Goal: Task Accomplishment & Management: Manage account settings

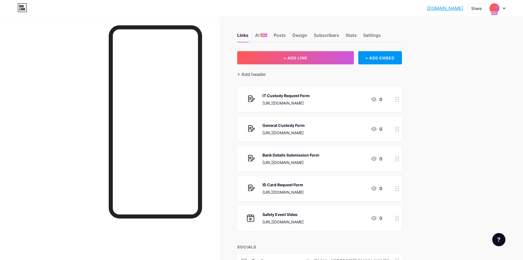
click at [497, 10] on img at bounding box center [494, 8] width 9 height 9
click at [310, 96] on div "IT Custody Request Form" at bounding box center [286, 96] width 47 height 6
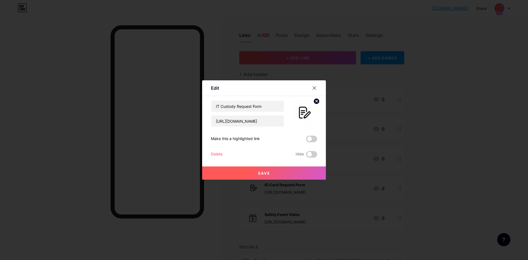
click at [415, 33] on div at bounding box center [264, 130] width 528 height 260
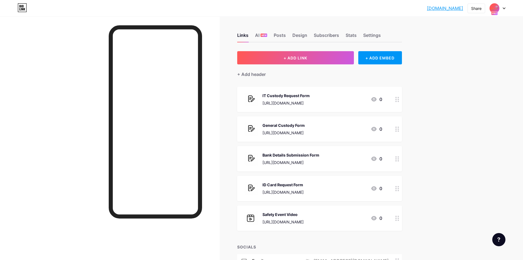
click at [501, 9] on div at bounding box center [498, 8] width 16 height 10
drag, startPoint x: 472, startPoint y: 50, endPoint x: 431, endPoint y: 43, distance: 42.2
click at [431, 43] on div "afzco.bio.link afzco.bio.link Share Switch accounts Al Fahhad Zegwaard Co. bio.…" at bounding box center [261, 172] width 523 height 344
click at [310, 95] on div "IT Custody Request Form" at bounding box center [286, 96] width 47 height 6
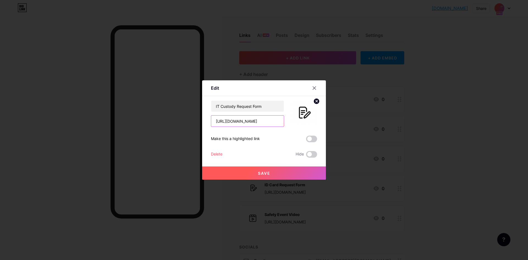
click at [275, 122] on input "[URL][DOMAIN_NAME]" at bounding box center [247, 120] width 73 height 11
click at [273, 109] on input "IT Custody Request Form" at bounding box center [247, 106] width 73 height 11
click at [433, 98] on div at bounding box center [264, 130] width 528 height 260
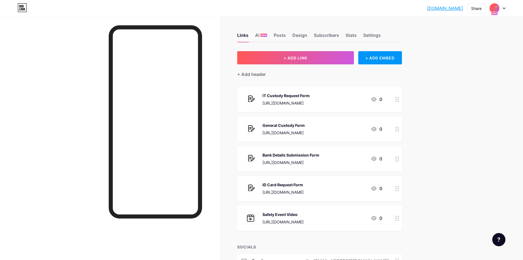
click at [497, 11] on img at bounding box center [494, 8] width 9 height 9
click at [478, 53] on div "[DOMAIN_NAME]/afzcoforms" at bounding box center [476, 53] width 46 height 4
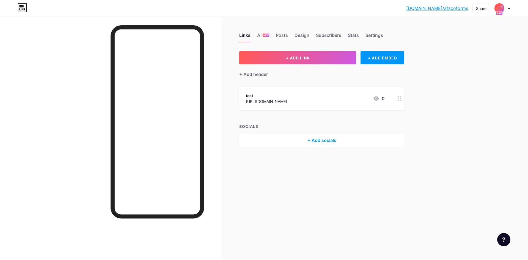
click at [308, 99] on div "test https://www.youtube.com/ 0" at bounding box center [315, 98] width 138 height 13
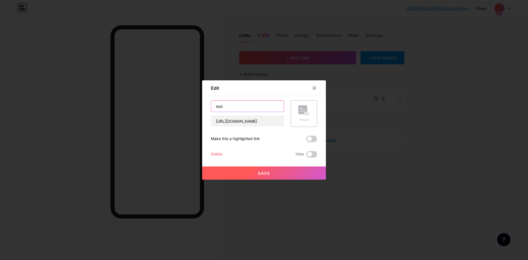
drag, startPoint x: 260, startPoint y: 106, endPoint x: 110, endPoint y: 105, distance: 150.3
click at [110, 105] on div "Edit Content YouTube Play YouTube video without leaving your page. ADD Vimeo Pl…" at bounding box center [264, 130] width 528 height 260
paste input "IT Custody Request Form"
type input "IT Custody Request Form"
drag, startPoint x: 269, startPoint y: 123, endPoint x: 146, endPoint y: 123, distance: 123.1
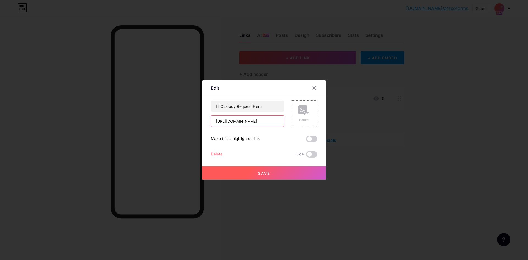
click at [146, 123] on div "Edit Content YouTube Play YouTube video without leaving your page. ADD Vimeo Pl…" at bounding box center [264, 130] width 528 height 260
paste input "forms.gle/gtQD9XzVzbYfNHSf7"
type input "[URL][DOMAIN_NAME]"
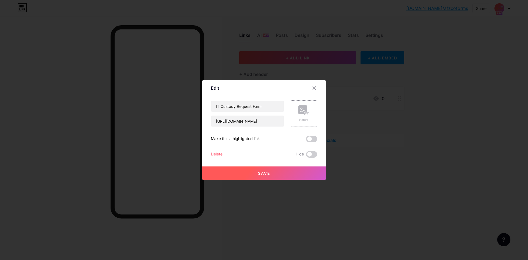
click at [303, 117] on div "Picture" at bounding box center [303, 113] width 11 height 16
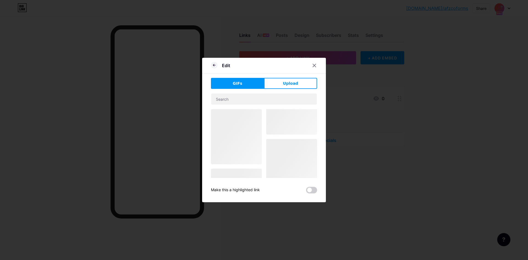
click at [280, 90] on div "GIFs Upload Content YouTube Play YouTube video without leaving your page. ADD V…" at bounding box center [264, 135] width 106 height 115
click at [287, 86] on button "Upload" at bounding box center [290, 83] width 53 height 11
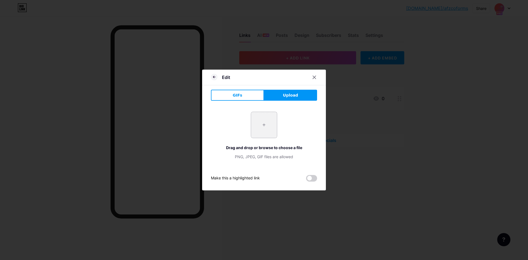
click at [264, 125] on input "file" at bounding box center [264, 125] width 26 height 26
type input "C:\fakepath\quote-request - Copy.png"
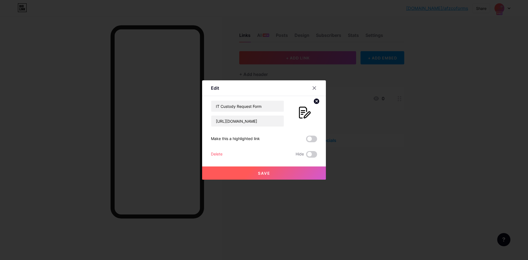
click at [268, 172] on span "Save" at bounding box center [264, 173] width 12 height 5
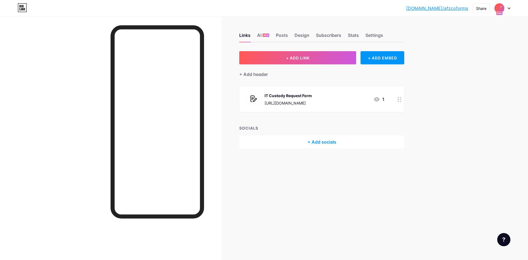
click at [503, 9] on img at bounding box center [499, 8] width 9 height 9
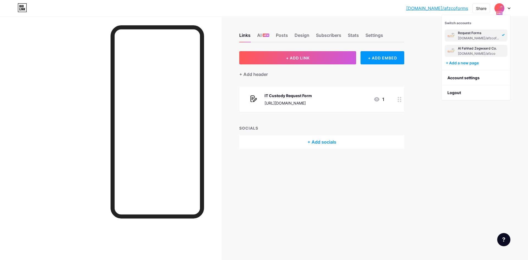
click at [476, 48] on div "Al Fahhad Zegwaard Co." at bounding box center [478, 48] width 41 height 4
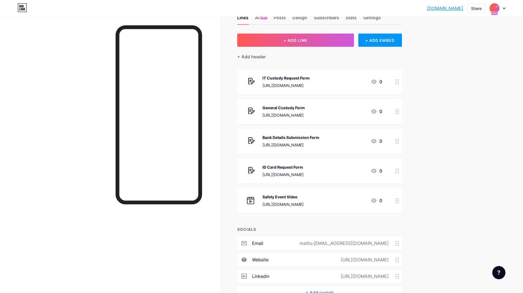
scroll to position [18, 0]
click at [287, 43] on button "+ ADD LINK" at bounding box center [295, 39] width 117 height 13
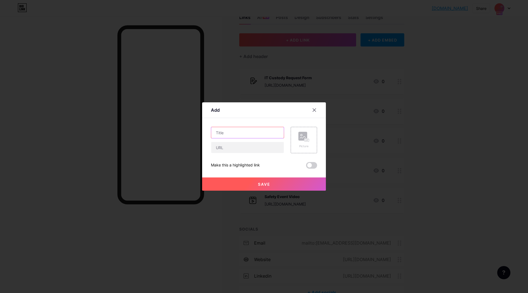
click at [250, 134] on input "text" at bounding box center [247, 132] width 73 height 11
type input "F"
type input "Forms"
click at [233, 145] on input "text" at bounding box center [247, 147] width 73 height 11
type input "[DOMAIN_NAME]/afzcoforms"
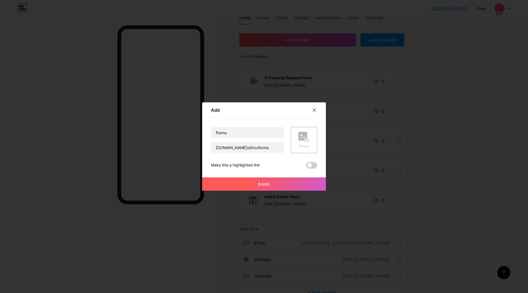
click at [290, 160] on div "Forms bio.link/afzcoforms Picture Make this a highlighted link Save" at bounding box center [264, 148] width 106 height 42
click at [306, 136] on rect at bounding box center [302, 136] width 9 height 9
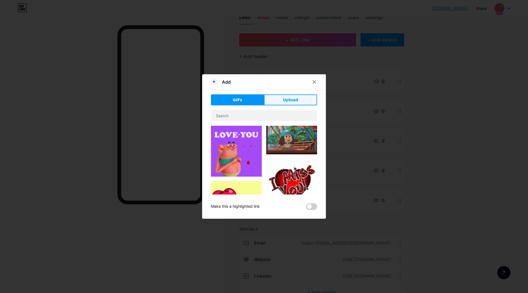
click at [279, 101] on button "Upload" at bounding box center [290, 99] width 53 height 11
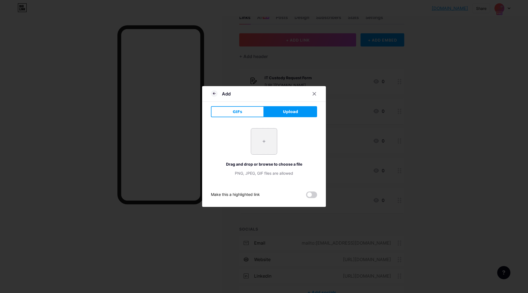
click at [264, 148] on input "file" at bounding box center [264, 141] width 26 height 26
type input "C:\fakepath\quote-request - Copy.png"
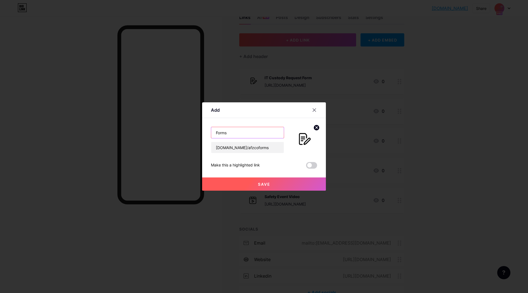
click at [236, 134] on input "Forms" at bounding box center [247, 132] width 73 height 11
type input "Company Forms"
click at [309, 166] on span at bounding box center [311, 165] width 11 height 7
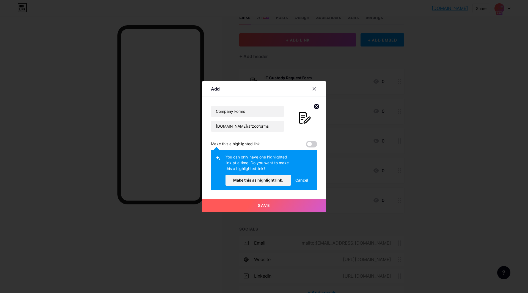
click at [315, 145] on span at bounding box center [311, 144] width 11 height 7
click at [303, 180] on span "Cancel" at bounding box center [301, 180] width 13 height 6
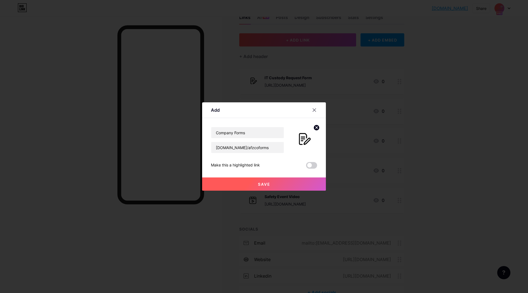
click at [272, 182] on button "Save" at bounding box center [264, 183] width 124 height 13
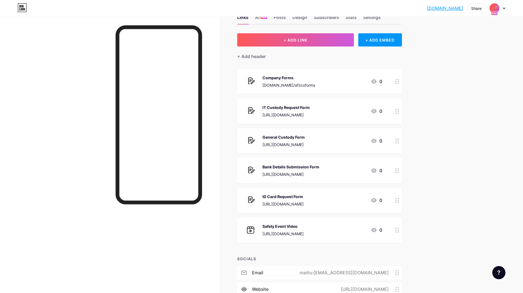
click at [497, 11] on img at bounding box center [494, 8] width 9 height 9
click at [476, 46] on div "Request Forms" at bounding box center [476, 48] width 46 height 4
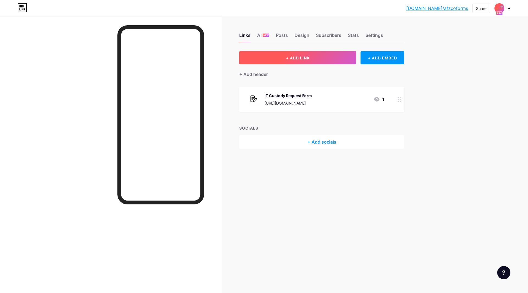
click at [287, 57] on span "+ ADD LINK" at bounding box center [298, 58] width 24 height 5
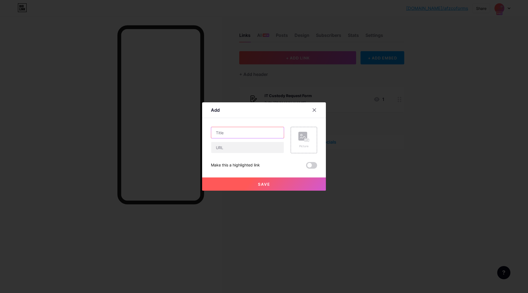
click at [236, 131] on input "text" at bounding box center [247, 132] width 73 height 11
type input "Back to Portal"
click at [231, 147] on input "text" at bounding box center [247, 147] width 73 height 11
click at [251, 133] on input "Back to Portal" at bounding box center [247, 132] width 73 height 11
click at [242, 143] on input "text" at bounding box center [247, 147] width 73 height 11
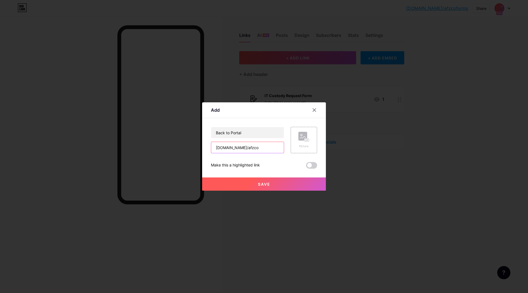
type input "[DOMAIN_NAME]/afzco"
click at [289, 162] on div "Back to Portal bio.link/afzco Picture Make this a highlighted link Save" at bounding box center [264, 148] width 106 height 42
click at [246, 182] on button "Save" at bounding box center [264, 183] width 124 height 13
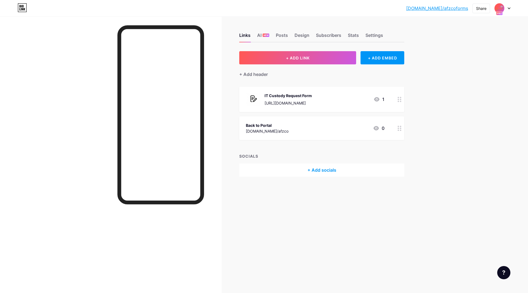
click at [322, 125] on div "Back to Portal [DOMAIN_NAME]/afzco 0" at bounding box center [315, 128] width 138 height 13
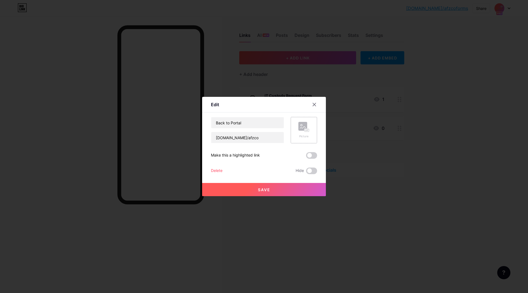
click at [304, 132] on div "Picture" at bounding box center [303, 130] width 11 height 16
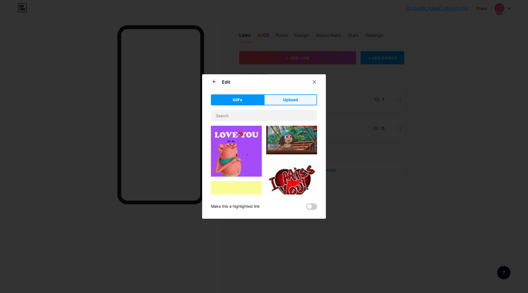
click at [296, 100] on span "Upload" at bounding box center [290, 100] width 15 height 6
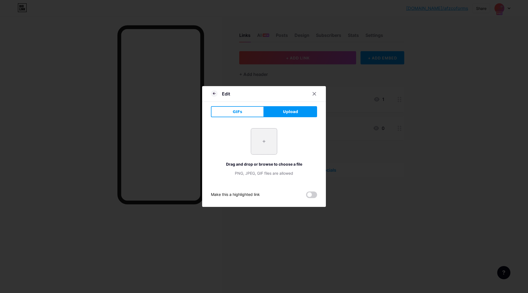
click at [263, 143] on input "file" at bounding box center [264, 141] width 26 height 26
type input "C:\fakepath\left-arrows.png"
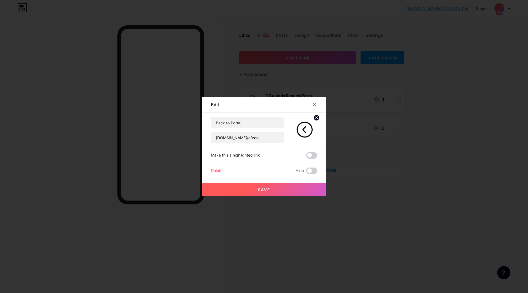
click at [270, 189] on button "Save" at bounding box center [264, 189] width 124 height 13
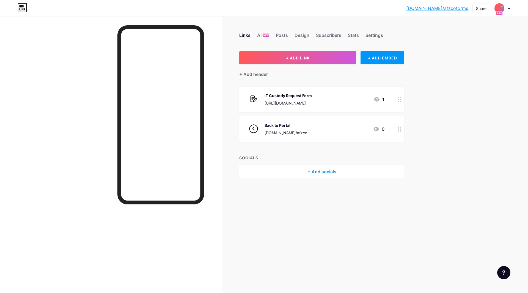
click at [506, 9] on div at bounding box center [502, 8] width 16 height 10
click at [481, 49] on div "Al Fahhad Zegwaard Co." at bounding box center [478, 48] width 41 height 4
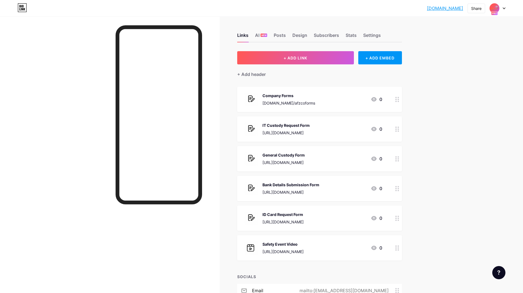
click at [399, 128] on icon at bounding box center [398, 128] width 4 height 5
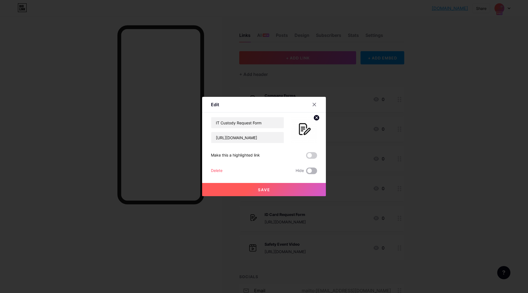
click at [311, 169] on span at bounding box center [311, 170] width 11 height 7
click at [306, 172] on input "checkbox" at bounding box center [306, 172] width 0 height 0
click at [276, 188] on button "Save" at bounding box center [264, 189] width 124 height 13
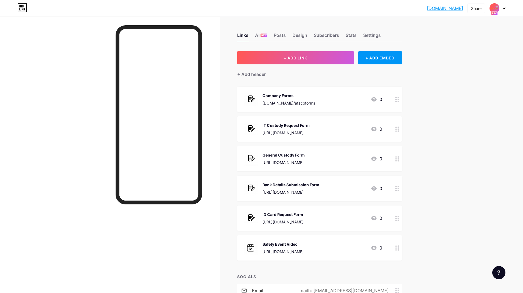
click at [305, 153] on div "General Custody Form" at bounding box center [284, 155] width 42 height 6
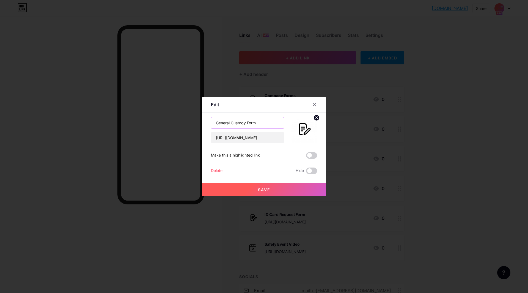
drag, startPoint x: 272, startPoint y: 120, endPoint x: 188, endPoint y: 133, distance: 84.8
click at [188, 133] on div "Edit Content YouTube Play YouTube video without leaving your page. ADD Vimeo Pl…" at bounding box center [264, 146] width 528 height 293
click at [270, 137] on input "[URL][DOMAIN_NAME]" at bounding box center [247, 137] width 73 height 11
click at [275, 188] on button "Save" at bounding box center [264, 189] width 124 height 13
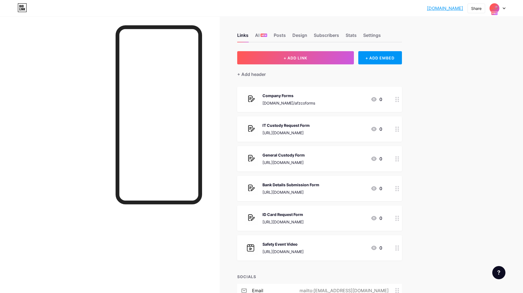
click at [499, 10] on img at bounding box center [494, 8] width 9 height 9
click at [475, 47] on div "Request Forms" at bounding box center [476, 48] width 46 height 4
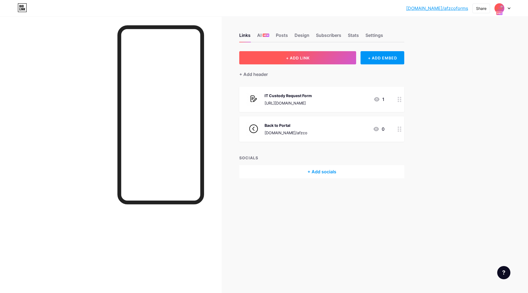
click at [286, 56] on span "+ ADD LINK" at bounding box center [298, 58] width 24 height 5
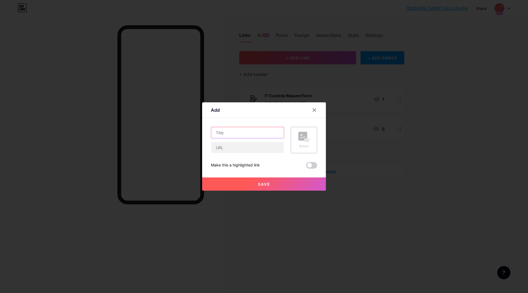
click at [239, 130] on input "text" at bounding box center [247, 132] width 73 height 11
paste input "General Custody Form"
type input "General Custody Form"
click at [218, 152] on input "text" at bounding box center [247, 147] width 73 height 11
paste input "[URL][DOMAIN_NAME]"
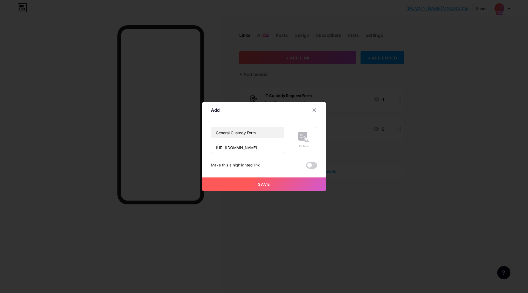
scroll to position [0, 6]
type input "[URL][DOMAIN_NAME]"
click at [305, 144] on div "Picture" at bounding box center [303, 146] width 11 height 4
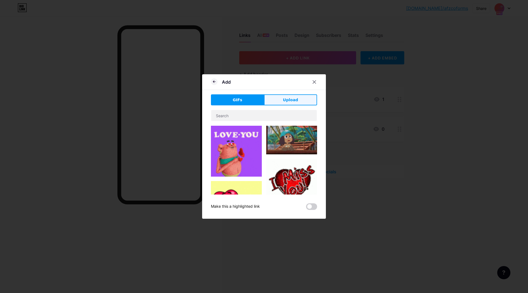
click at [287, 97] on span "Upload" at bounding box center [290, 100] width 15 height 6
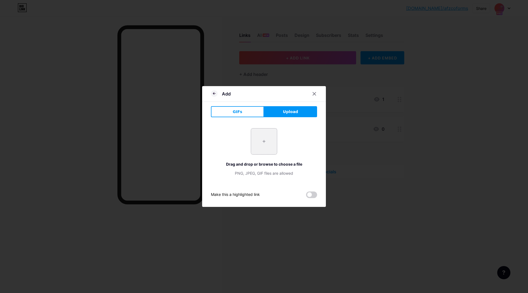
click at [269, 136] on input "file" at bounding box center [264, 141] width 26 height 26
type input "C:\fakepath\quote-request - Copy.png"
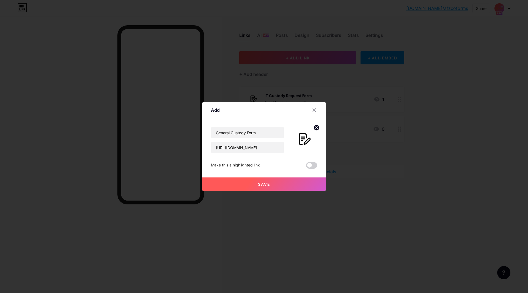
click at [261, 180] on button "Save" at bounding box center [264, 183] width 124 height 13
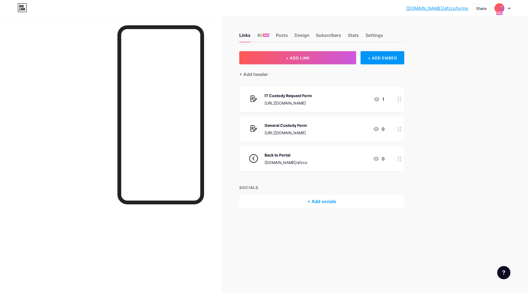
click at [500, 9] on img at bounding box center [499, 8] width 9 height 9
click at [476, 48] on div "Al Fahhad Zegwaard Co." at bounding box center [478, 48] width 41 height 4
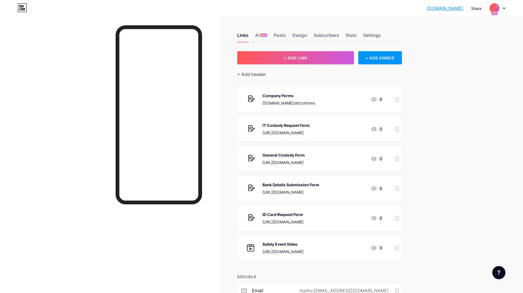
click at [305, 158] on div "General Custody Form https://forms.gle/VDKPjBj7A7AaWkYn7" at bounding box center [284, 158] width 42 height 14
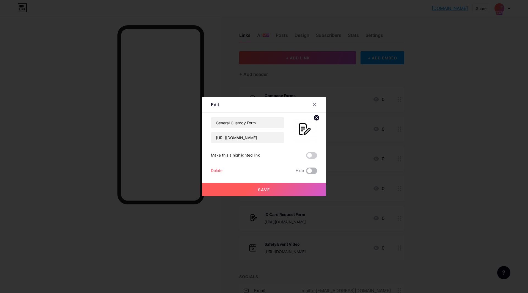
click at [307, 170] on span at bounding box center [311, 170] width 11 height 7
click at [306, 172] on input "checkbox" at bounding box center [306, 172] width 0 height 0
click at [286, 188] on button "Save" at bounding box center [264, 189] width 124 height 13
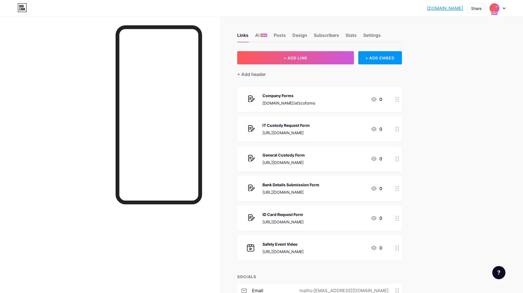
click at [293, 187] on div "Bank Details Submission Form" at bounding box center [291, 185] width 57 height 6
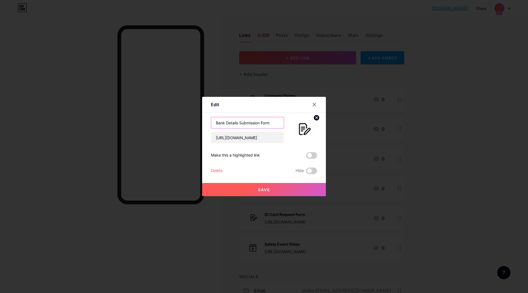
click at [271, 124] on input "Bank Details Submission Form" at bounding box center [247, 122] width 73 height 11
click at [270, 138] on input "[URL][DOMAIN_NAME]" at bounding box center [247, 137] width 73 height 11
click at [315, 106] on icon at bounding box center [314, 104] width 4 height 4
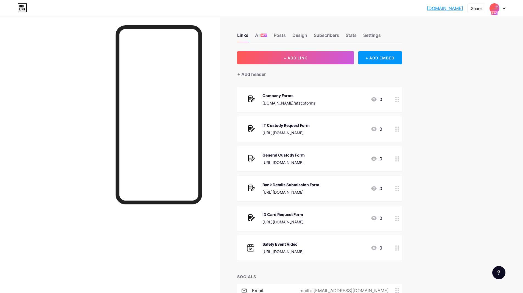
click at [496, 15] on rect at bounding box center [495, 14] width 6 height 4
click at [476, 46] on div "Request Forms bio.link/afzcoforms" at bounding box center [471, 51] width 63 height 12
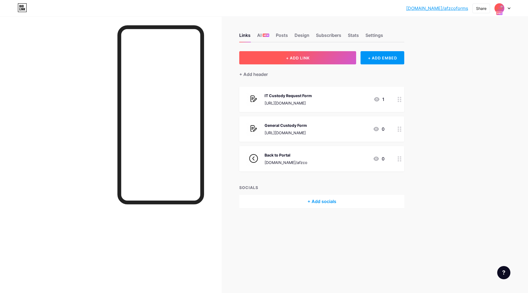
click at [297, 59] on span "+ ADD LINK" at bounding box center [298, 58] width 24 height 5
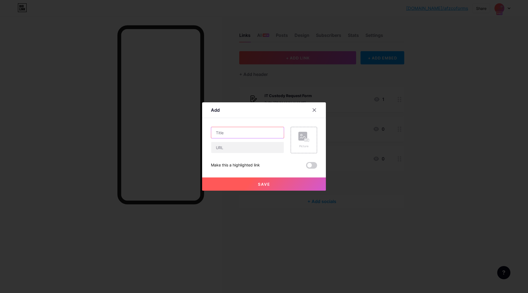
click at [237, 136] on input "text" at bounding box center [247, 132] width 73 height 11
paste input "Bank Details Submission Form"
type input "Bank Details Submission Form"
click at [214, 146] on input "text" at bounding box center [247, 147] width 73 height 11
paste input "[URL][DOMAIN_NAME]"
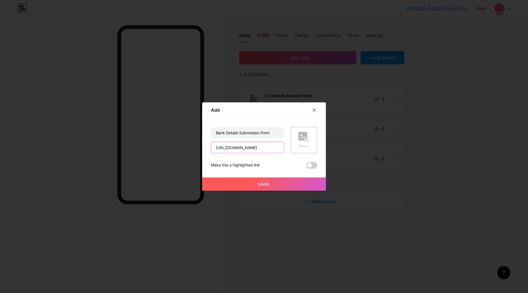
scroll to position [0, 7]
type input "[URL][DOMAIN_NAME]"
click at [302, 143] on div "Picture" at bounding box center [303, 140] width 11 height 16
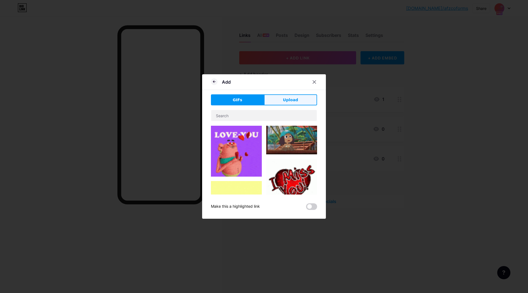
click at [293, 101] on span "Upload" at bounding box center [290, 100] width 15 height 6
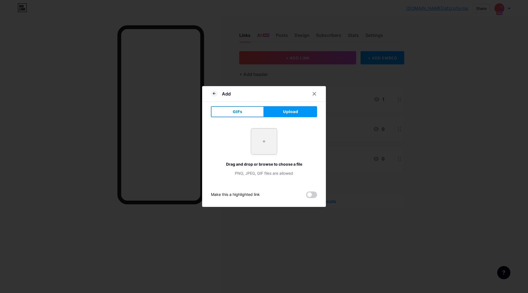
click at [267, 143] on input "file" at bounding box center [264, 141] width 26 height 26
type input "C:\fakepath\quote-request - Copy.png"
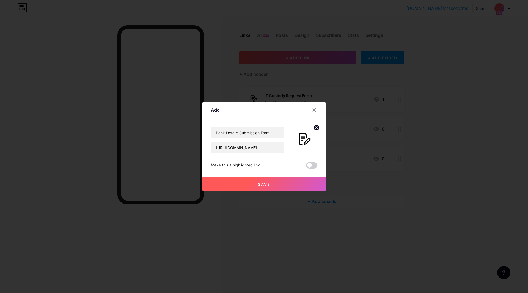
click at [265, 183] on span "Save" at bounding box center [264, 184] width 12 height 5
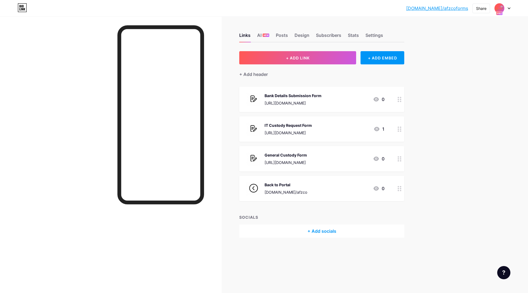
click at [348, 189] on div "Back to Portal [DOMAIN_NAME]/afzco 0" at bounding box center [315, 188] width 138 height 14
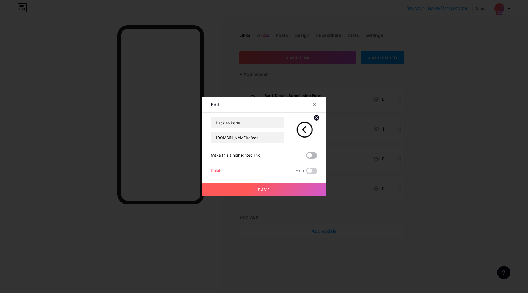
click at [312, 154] on span at bounding box center [311, 155] width 11 height 7
click at [306, 157] on input "checkbox" at bounding box center [306, 157] width 0 height 0
click at [276, 191] on button "Save" at bounding box center [264, 189] width 124 height 13
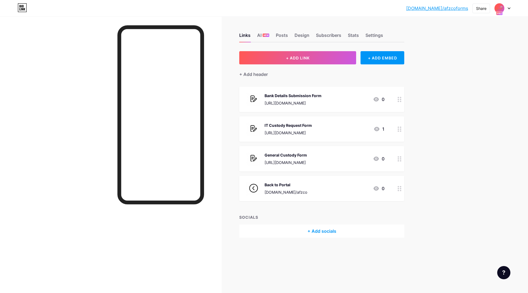
click at [500, 7] on img at bounding box center [499, 8] width 9 height 9
click at [464, 50] on div "Al Fahhad Zegwaard Co." at bounding box center [478, 48] width 41 height 4
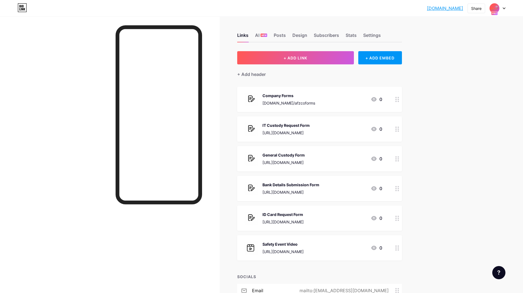
click at [336, 183] on div "Bank Details Submission Form https://forms.gle/QGpfyyNcroRyPxpd8 0" at bounding box center [313, 188] width 138 height 14
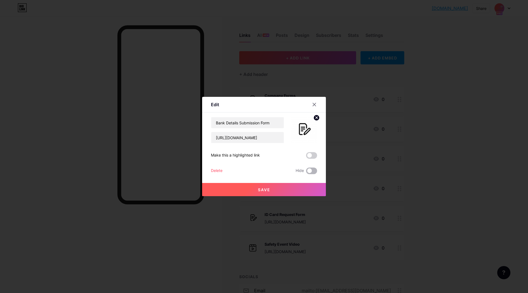
click at [308, 170] on span at bounding box center [311, 170] width 11 height 7
click at [306, 172] on input "checkbox" at bounding box center [306, 172] width 0 height 0
click at [296, 189] on button "Save" at bounding box center [264, 189] width 124 height 13
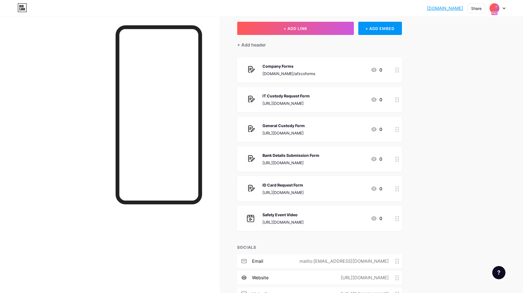
scroll to position [81, 0]
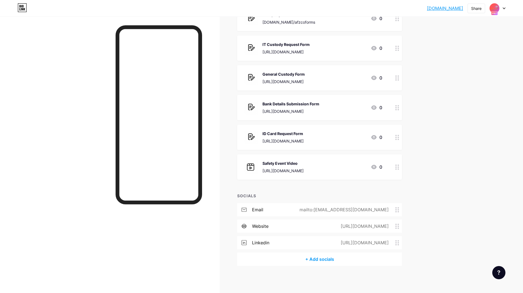
click at [304, 136] on div "ID Card Request Form https://forms.gle/JuQTi9W6ndh2vhCy9" at bounding box center [283, 137] width 41 height 14
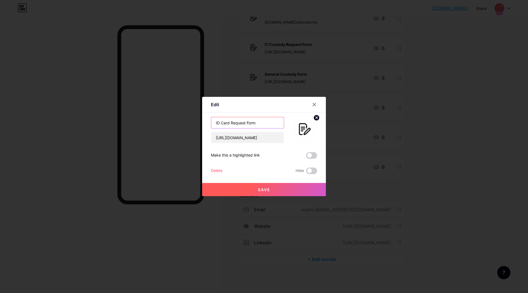
click at [268, 121] on input "ID Card Request Form" at bounding box center [247, 122] width 73 height 11
click at [265, 134] on input "[URL][DOMAIN_NAME]" at bounding box center [247, 137] width 73 height 11
click at [308, 170] on span at bounding box center [311, 170] width 11 height 7
click at [306, 172] on input "checkbox" at bounding box center [306, 172] width 0 height 0
click at [290, 187] on button "Save" at bounding box center [264, 189] width 124 height 13
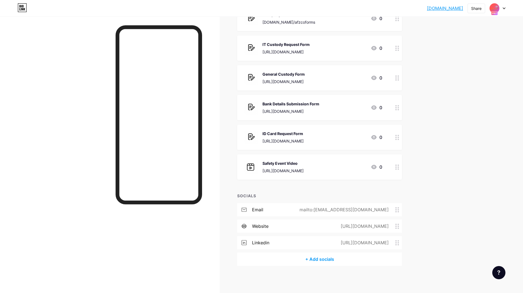
click at [501, 9] on div at bounding box center [498, 8] width 16 height 10
click at [476, 48] on div "Request Forms" at bounding box center [476, 48] width 46 height 4
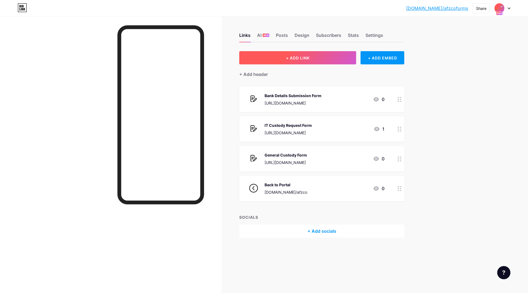
click at [317, 61] on button "+ ADD LINK" at bounding box center [297, 57] width 117 height 13
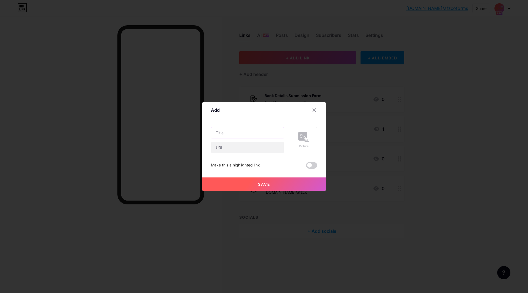
click at [242, 128] on input "text" at bounding box center [247, 132] width 73 height 11
paste input "ID Card Request Form"
type input "ID Card Request Form"
click at [235, 150] on input "text" at bounding box center [247, 147] width 73 height 11
paste input "[URL][DOMAIN_NAME]"
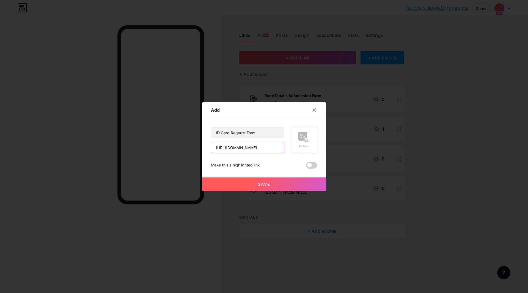
scroll to position [0, 8]
type input "[URL][DOMAIN_NAME]"
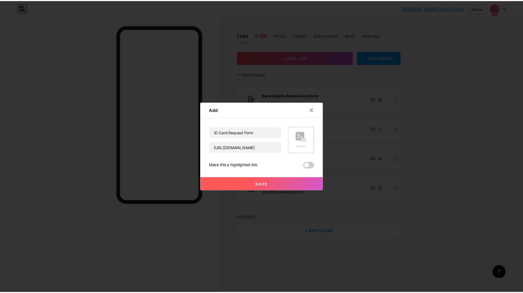
scroll to position [0, 0]
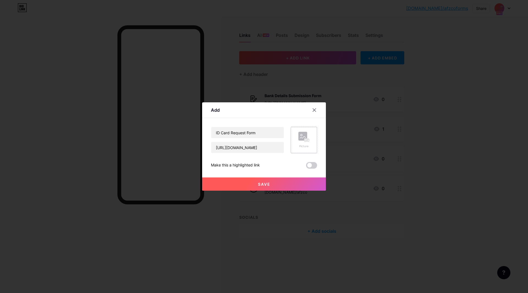
click at [306, 139] on rect at bounding box center [306, 140] width 4 height 3
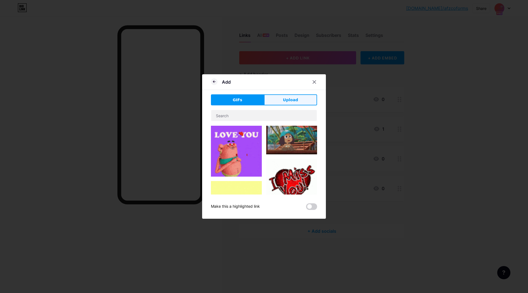
click at [293, 101] on span "Upload" at bounding box center [290, 100] width 15 height 6
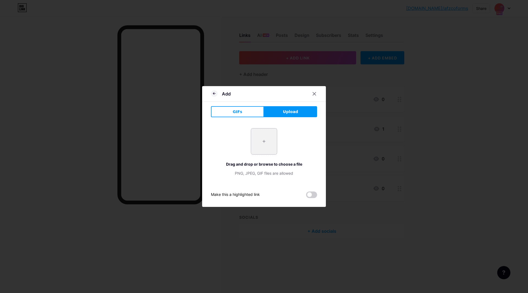
click at [264, 136] on input "file" at bounding box center [264, 141] width 26 height 26
type input "C:\fakepath\quote-request - Copy.png"
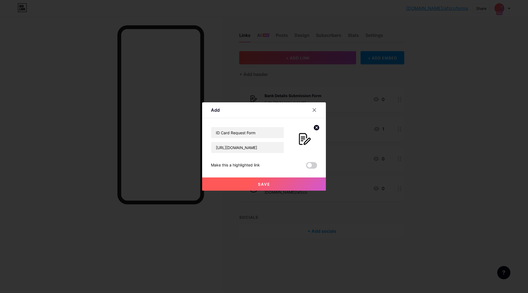
click at [288, 184] on button "Save" at bounding box center [264, 183] width 124 height 13
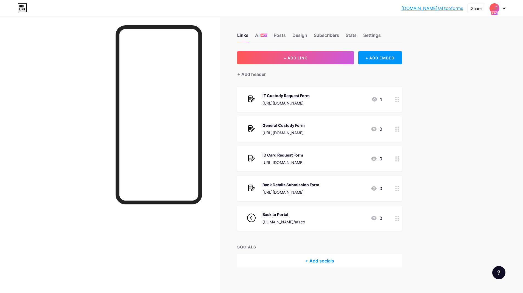
click at [500, 9] on div at bounding box center [495, 8] width 10 height 10
click at [470, 45] on div "Al Fahhad Zegwaard Co. [DOMAIN_NAME]/afzco" at bounding box center [471, 51] width 63 height 12
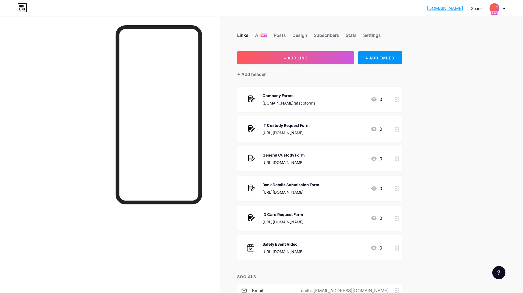
click at [498, 18] on div "[DOMAIN_NAME] [DOMAIN_NAME] Share Switch accounts Al Fahhad Zegwaard Co. [DOMAI…" at bounding box center [261, 187] width 523 height 374
click at [498, 10] on img at bounding box center [494, 8] width 9 height 9
click at [476, 50] on div "Request Forms" at bounding box center [476, 48] width 46 height 4
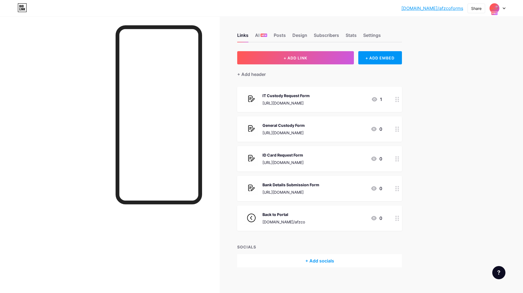
click at [270, 37] on div "Links AI NEW Posts Design Subscribers Stats Settings" at bounding box center [319, 32] width 165 height 19
click at [263, 36] on div "NEW" at bounding box center [264, 35] width 7 height 3
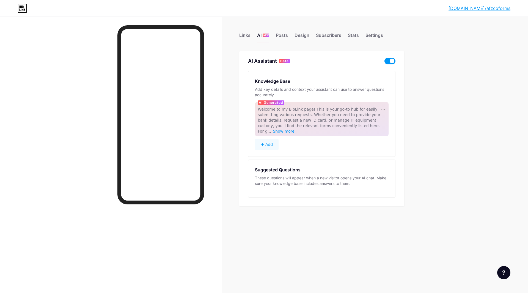
click at [386, 62] on span at bounding box center [389, 61] width 11 height 7
click at [384, 62] on input "checkbox" at bounding box center [384, 62] width 0 height 0
click at [390, 60] on span at bounding box center [389, 61] width 11 height 7
click at [384, 62] on input "checkbox" at bounding box center [384, 62] width 0 height 0
click at [389, 63] on span at bounding box center [389, 61] width 11 height 7
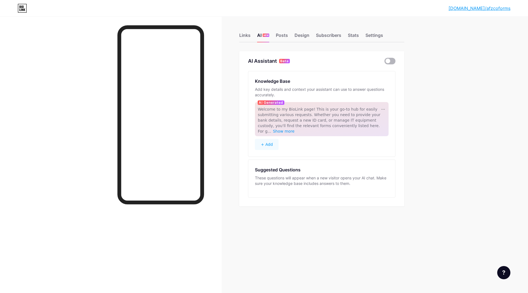
click at [384, 62] on input "checkbox" at bounding box center [384, 62] width 0 height 0
click at [300, 166] on div "Suggested Questions" at bounding box center [278, 169] width 46 height 7
click at [389, 58] on span at bounding box center [389, 61] width 11 height 7
click at [384, 62] on input "checkbox" at bounding box center [384, 62] width 0 height 0
click at [389, 61] on span at bounding box center [389, 61] width 11 height 7
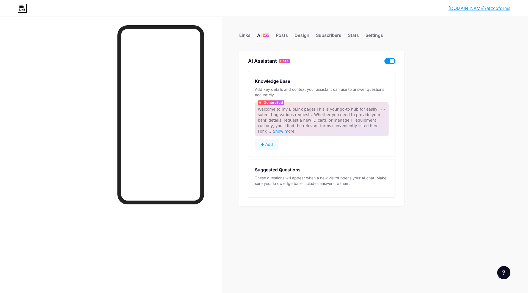
click at [384, 62] on input "checkbox" at bounding box center [384, 62] width 0 height 0
click at [389, 61] on span at bounding box center [389, 61] width 11 height 7
click at [384, 62] on input "checkbox" at bounding box center [384, 62] width 0 height 0
click at [391, 62] on span at bounding box center [389, 61] width 11 height 7
click at [384, 62] on input "checkbox" at bounding box center [384, 62] width 0 height 0
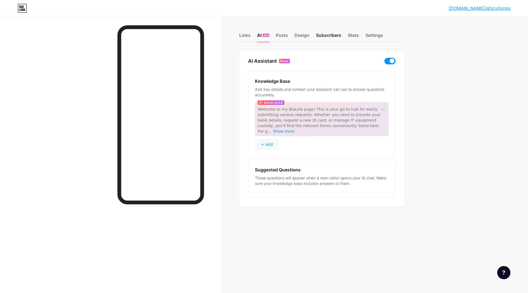
click at [329, 35] on div "Subscribers" at bounding box center [328, 37] width 25 height 10
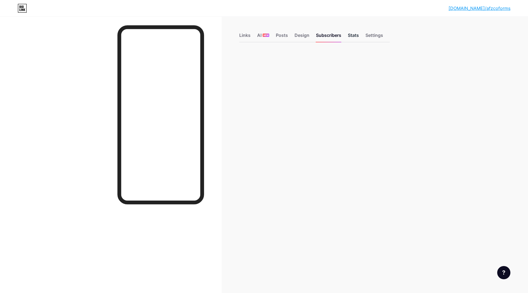
click at [352, 35] on div "Stats" at bounding box center [353, 37] width 11 height 10
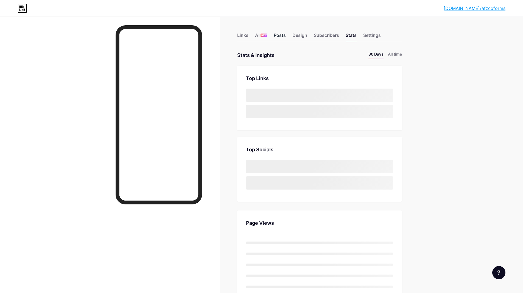
click at [282, 36] on div "Posts" at bounding box center [280, 37] width 12 height 10
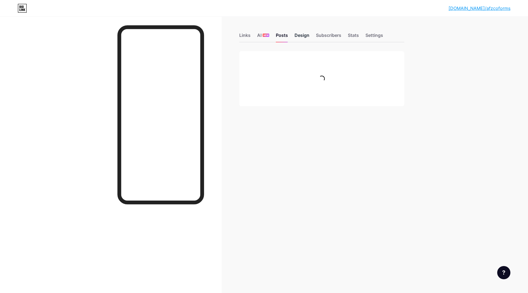
click at [299, 36] on div "Design" at bounding box center [301, 37] width 15 height 10
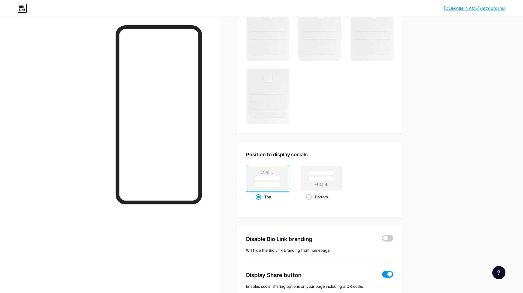
scroll to position [324, 0]
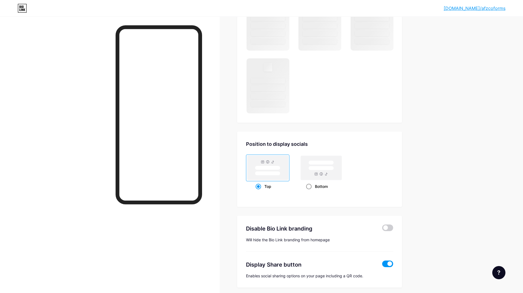
click at [323, 165] on rect at bounding box center [321, 168] width 41 height 24
click at [310, 191] on input "Bottom" at bounding box center [308, 193] width 4 height 4
radio input "true"
click at [392, 262] on span at bounding box center [388, 263] width 11 height 7
click at [383, 265] on input "checkbox" at bounding box center [383, 265] width 0 height 0
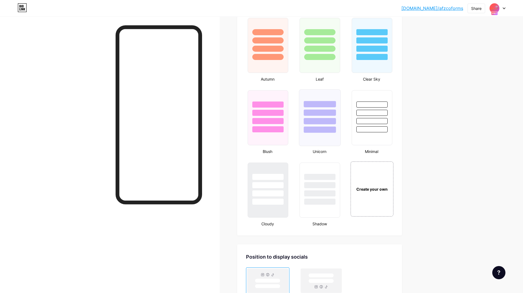
scroll to position [642, 0]
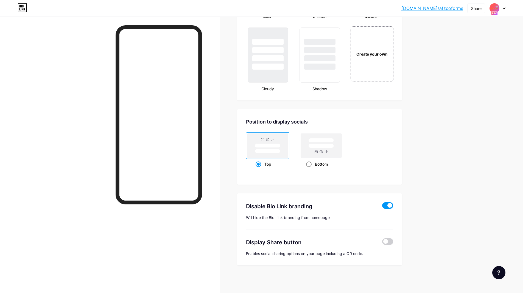
click at [323, 144] on rect at bounding box center [321, 146] width 25 height 4
click at [310, 169] on input "Bottom" at bounding box center [308, 171] width 4 height 4
radio input "true"
click at [390, 242] on span at bounding box center [388, 241] width 11 height 7
click at [383, 243] on input "checkbox" at bounding box center [383, 243] width 0 height 0
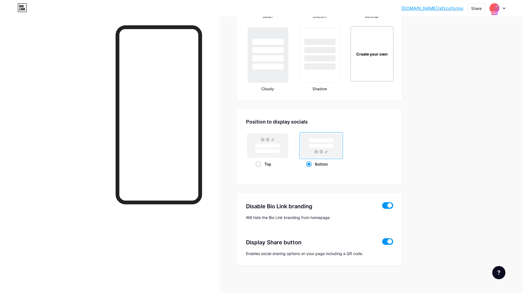
click at [391, 242] on span at bounding box center [388, 241] width 11 height 7
click at [383, 243] on input "checkbox" at bounding box center [383, 243] width 0 height 0
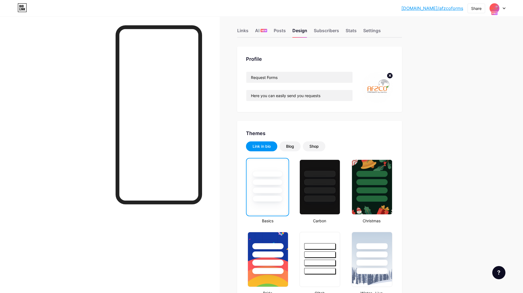
scroll to position [0, 0]
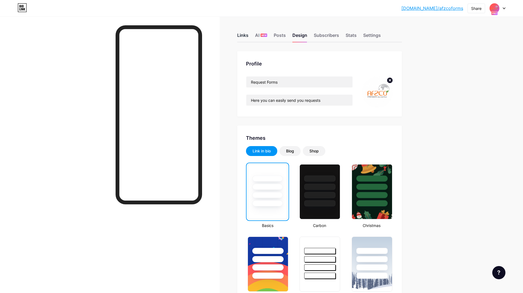
click at [248, 37] on div "Links" at bounding box center [242, 37] width 11 height 10
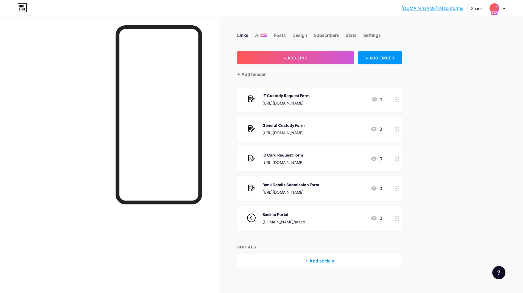
click at [319, 262] on div "+ Add socials" at bounding box center [319, 260] width 165 height 13
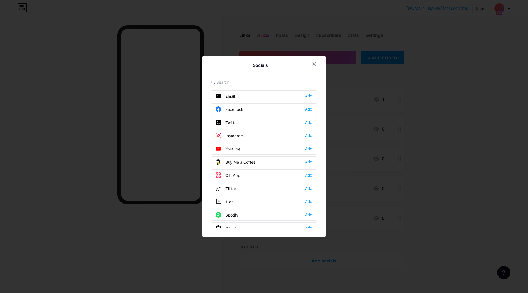
click at [310, 96] on div "Add" at bounding box center [308, 95] width 7 height 5
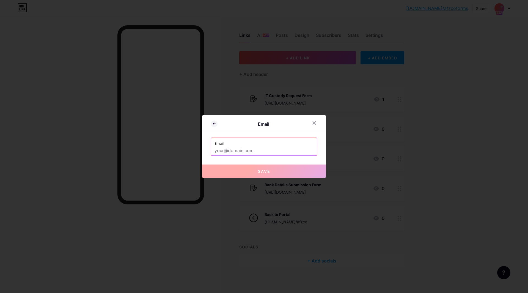
click at [259, 151] on input "text" at bounding box center [263, 150] width 99 height 9
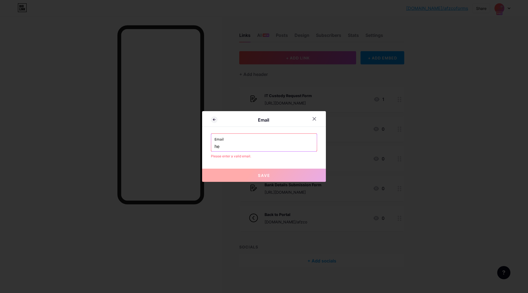
type input "h"
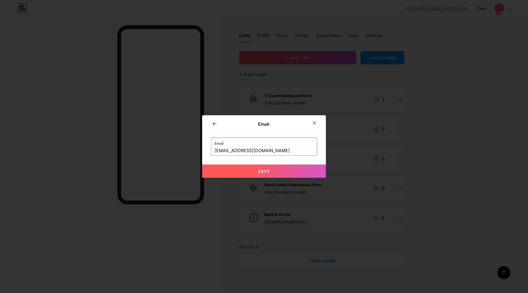
click at [248, 171] on button "Save" at bounding box center [264, 170] width 124 height 13
type input "mailto:[EMAIL_ADDRESS][DOMAIN_NAME]"
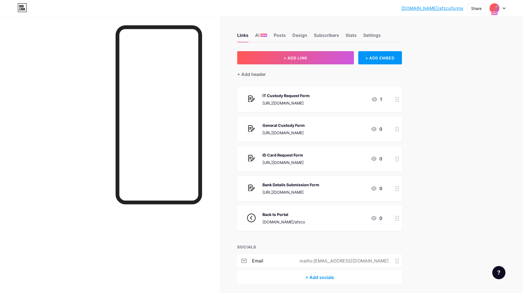
scroll to position [18, 0]
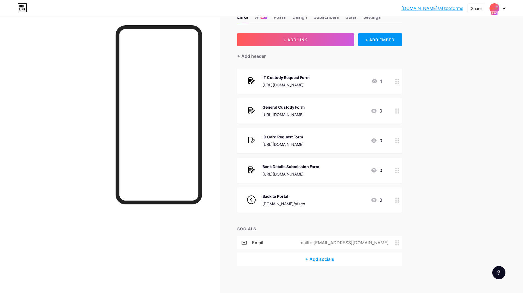
click at [322, 242] on div "email mailto:helpdesk@afzco.com" at bounding box center [319, 242] width 165 height 13
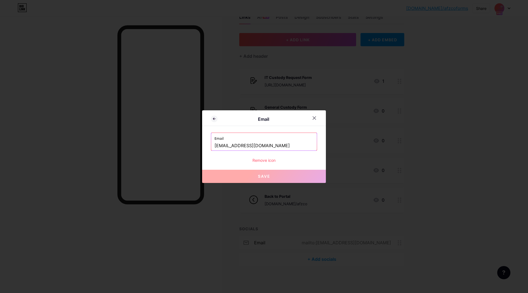
click at [267, 144] on input "helpdesk@afzco.com" at bounding box center [263, 145] width 99 height 9
click at [265, 159] on div "Remove icon" at bounding box center [264, 160] width 106 height 6
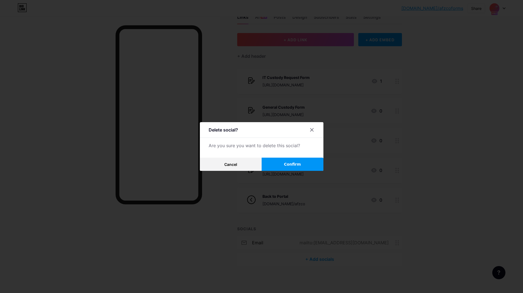
click at [284, 163] on button "Confirm" at bounding box center [293, 163] width 62 height 13
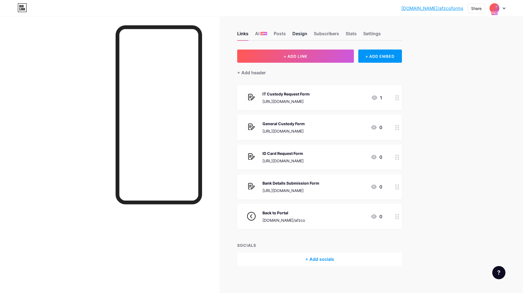
click at [299, 35] on div "Design" at bounding box center [300, 35] width 15 height 10
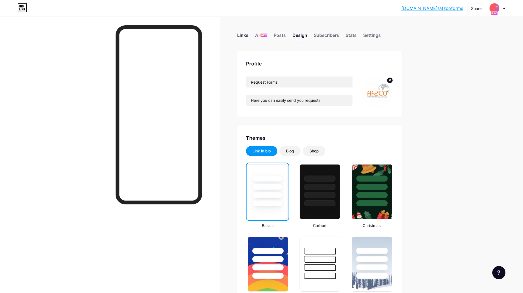
click at [245, 37] on div "Links" at bounding box center [242, 37] width 11 height 10
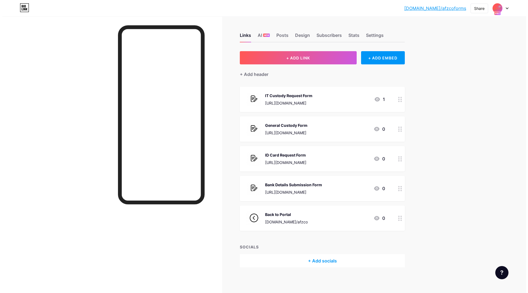
scroll to position [2, 0]
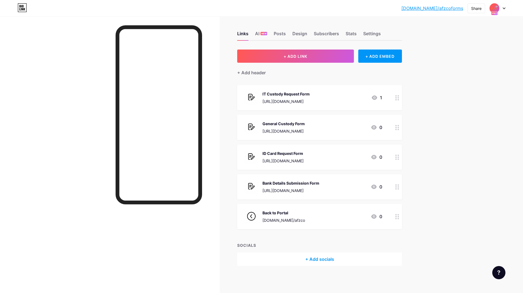
click at [309, 255] on div "+ Add socials" at bounding box center [319, 258] width 165 height 13
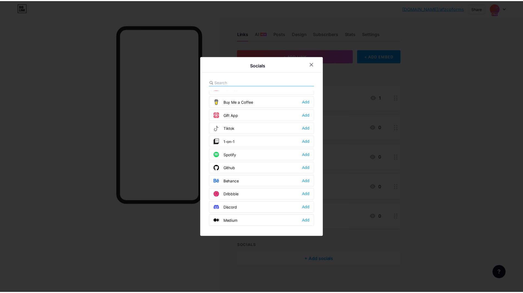
scroll to position [0, 0]
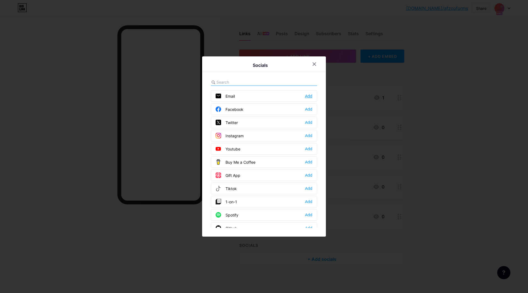
click at [310, 96] on div "Add" at bounding box center [308, 95] width 7 height 5
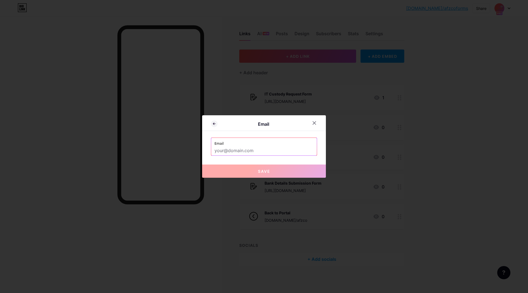
click at [238, 151] on input "text" at bounding box center [263, 150] width 99 height 9
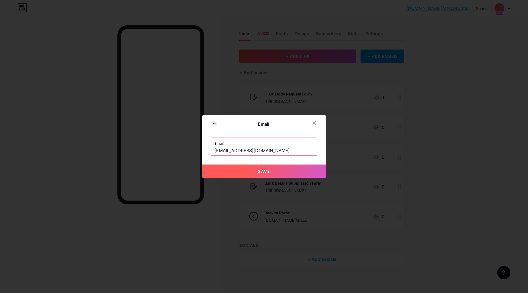
click at [255, 169] on button "Save" at bounding box center [264, 170] width 124 height 13
type input "mailto:[EMAIL_ADDRESS][DOMAIN_NAME]"
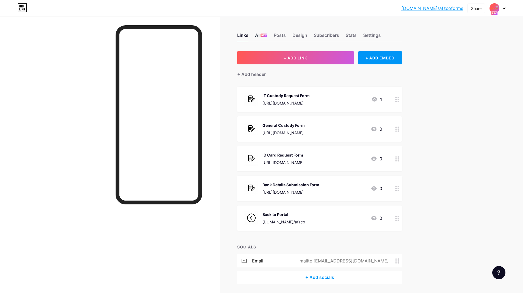
click at [262, 38] on div "AI NEW" at bounding box center [261, 37] width 12 height 10
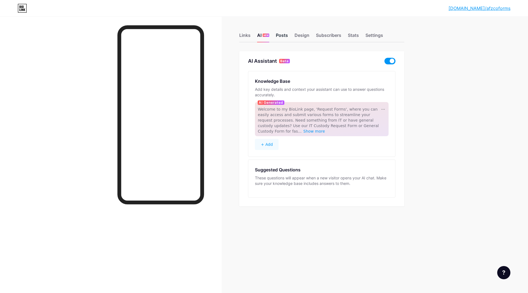
click at [282, 37] on div "Posts" at bounding box center [282, 37] width 12 height 10
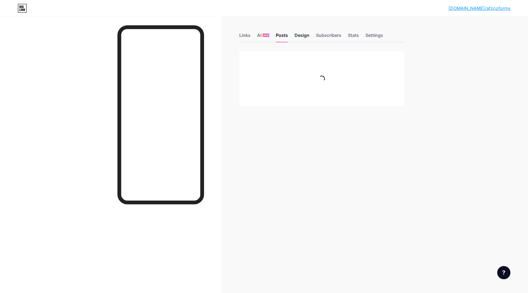
click at [300, 35] on div "Design" at bounding box center [301, 37] width 15 height 10
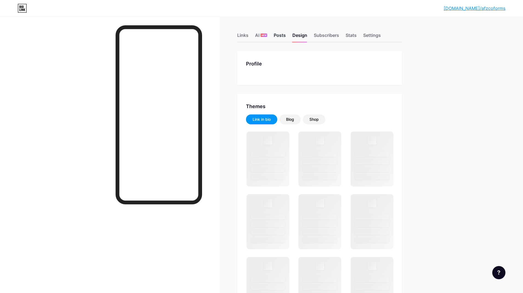
click at [282, 36] on div "Posts" at bounding box center [280, 37] width 12 height 10
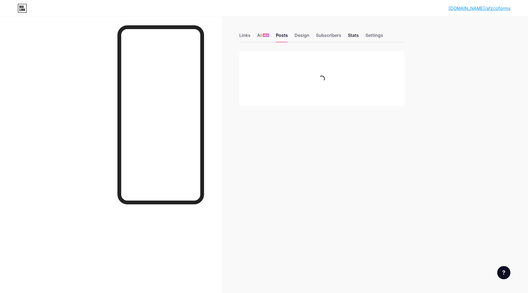
click at [352, 36] on div "Stats" at bounding box center [353, 37] width 11 height 10
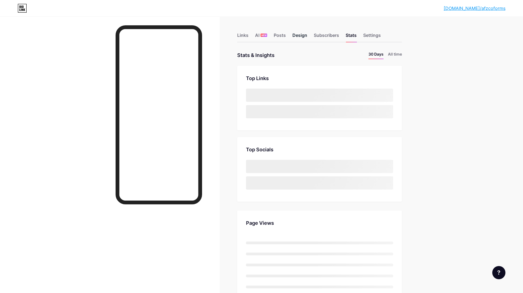
click at [306, 35] on div "Design" at bounding box center [300, 37] width 15 height 10
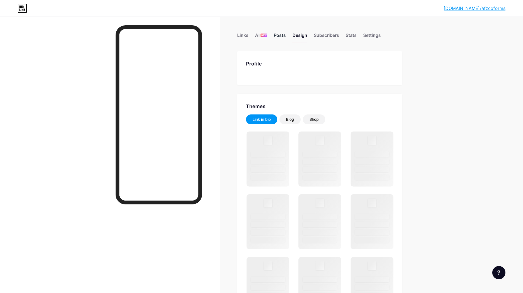
click at [283, 36] on div "Posts" at bounding box center [280, 37] width 12 height 10
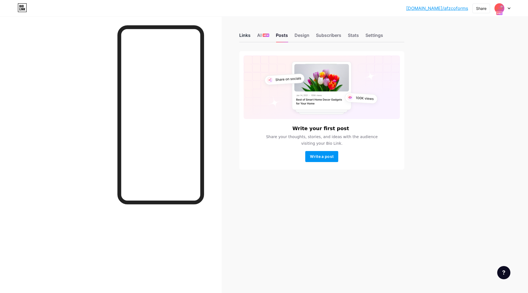
click at [242, 35] on div "Links" at bounding box center [244, 37] width 11 height 10
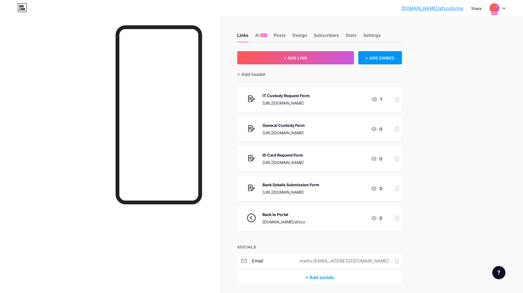
drag, startPoint x: 314, startPoint y: 104, endPoint x: 285, endPoint y: 181, distance: 81.5
click at [285, 181] on span "IT Custody Request Form [URL][DOMAIN_NAME] 1 General Custody Form [URL][DOMAIN_…" at bounding box center [319, 159] width 165 height 144
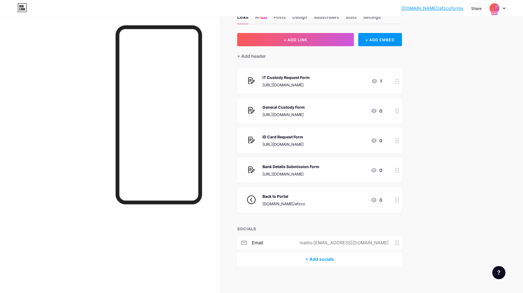
click at [435, 186] on div "[DOMAIN_NAME]/afzcof... [DOMAIN_NAME]/afzcoforms Share Switch accounts Request …" at bounding box center [261, 137] width 523 height 311
drag, startPoint x: 319, startPoint y: 200, endPoint x: 408, endPoint y: 200, distance: 88.5
click at [408, 200] on div "Links AI NEW Posts Design Subscribers Stats Settings + ADD LINK + ADD EMBED + A…" at bounding box center [212, 145] width 425 height 295
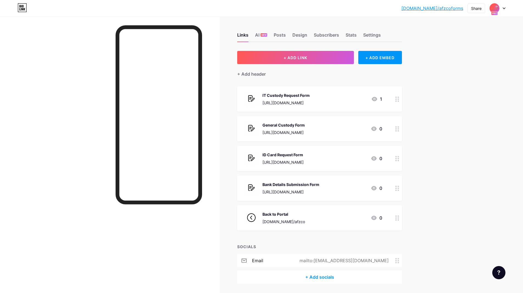
scroll to position [0, 0]
click at [295, 58] on span "+ ADD LINK" at bounding box center [296, 58] width 24 height 5
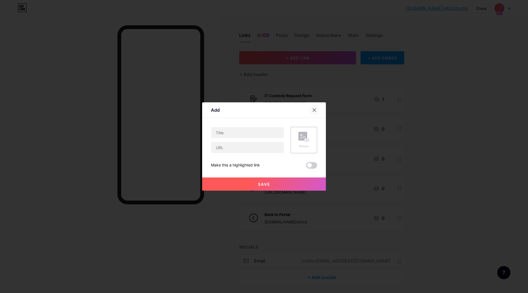
click at [316, 111] on icon at bounding box center [314, 110] width 4 height 4
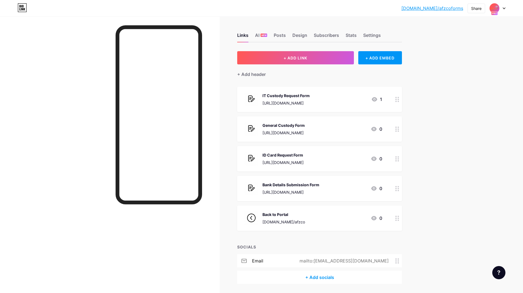
click at [387, 263] on div "mailto:[EMAIL_ADDRESS][DOMAIN_NAME]" at bounding box center [343, 260] width 105 height 7
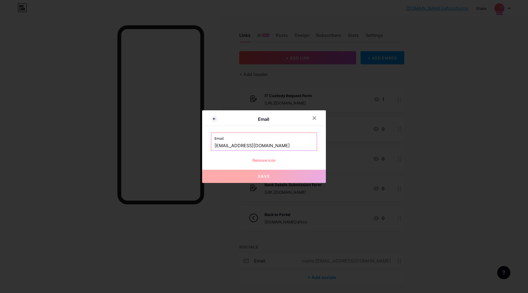
drag, startPoint x: 266, startPoint y: 146, endPoint x: 174, endPoint y: 142, distance: 92.1
click at [174, 142] on div "Email Email [EMAIL_ADDRESS][DOMAIN_NAME] Remove icon Save" at bounding box center [264, 146] width 528 height 293
click at [312, 121] on div at bounding box center [314, 118] width 10 height 10
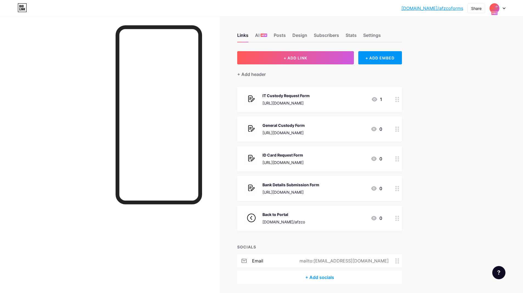
click at [300, 65] on div "+ Add header" at bounding box center [319, 70] width 165 height 13
click at [288, 56] on span "+ ADD LINK" at bounding box center [296, 58] width 24 height 5
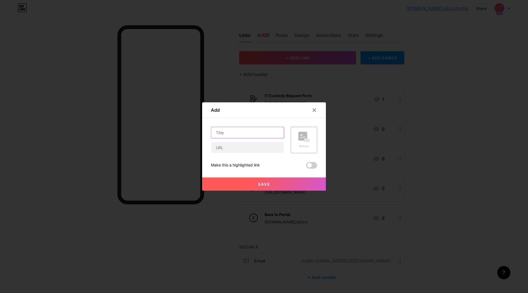
click at [260, 133] on input "text" at bounding box center [247, 132] width 73 height 11
click at [234, 147] on input "text" at bounding box center [247, 147] width 73 height 11
type input "[DOMAIN_NAME]"
click at [228, 132] on input "text" at bounding box center [247, 132] width 73 height 11
click at [267, 182] on span "Save" at bounding box center [264, 184] width 12 height 5
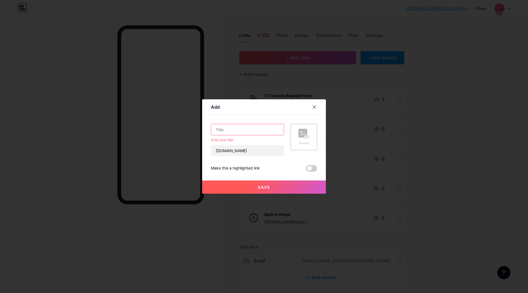
click at [230, 129] on input "text" at bounding box center [247, 129] width 73 height 11
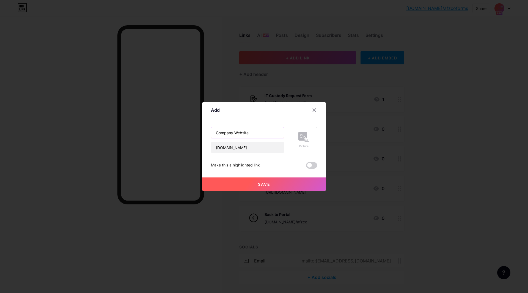
type input "Company Website"
click at [261, 182] on span "Save" at bounding box center [264, 184] width 12 height 5
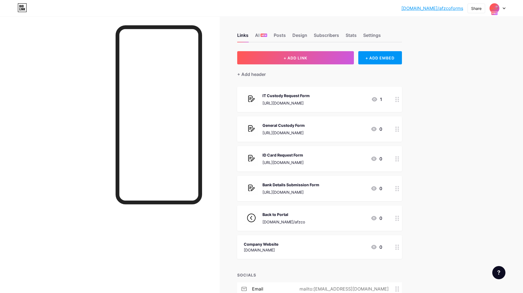
scroll to position [46, 0]
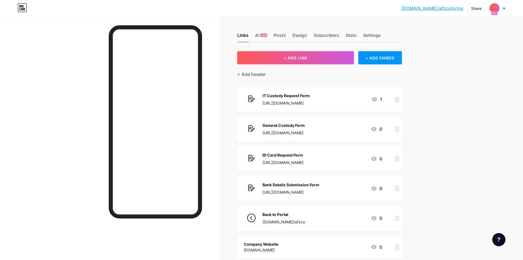
click at [499, 8] on img at bounding box center [494, 8] width 9 height 9
click at [470, 47] on div "Al Fahhad Zegwaard Co." at bounding box center [473, 48] width 41 height 4
click at [354, 35] on div "Stats" at bounding box center [351, 37] width 11 height 10
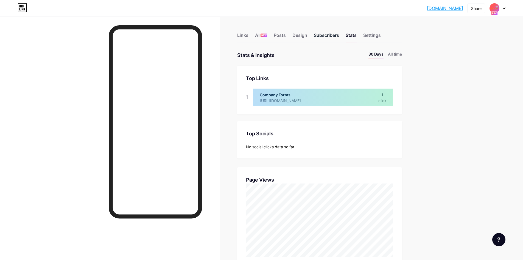
click at [322, 35] on div "Subscribers" at bounding box center [326, 37] width 25 height 10
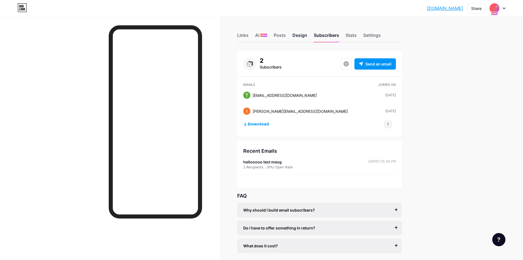
click at [296, 37] on div "Design" at bounding box center [300, 37] width 15 height 10
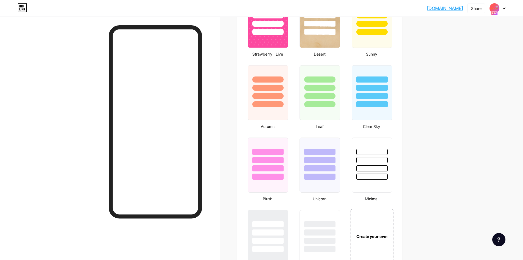
scroll to position [460, 0]
click at [318, 91] on div at bounding box center [320, 86] width 41 height 43
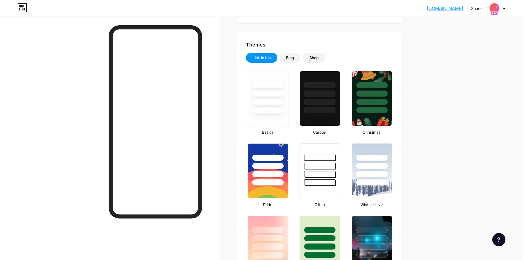
scroll to position [77, 0]
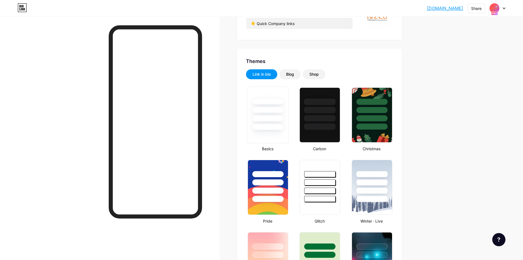
click at [266, 108] on div at bounding box center [268, 110] width 32 height 6
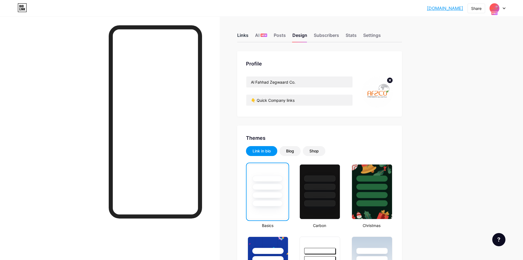
click at [242, 36] on div "Links" at bounding box center [242, 37] width 11 height 10
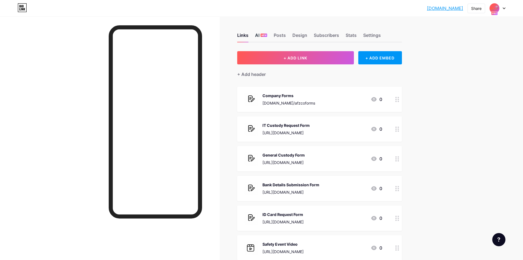
click at [261, 34] on div "AI NEW" at bounding box center [261, 37] width 12 height 10
